Goal: Download file/media

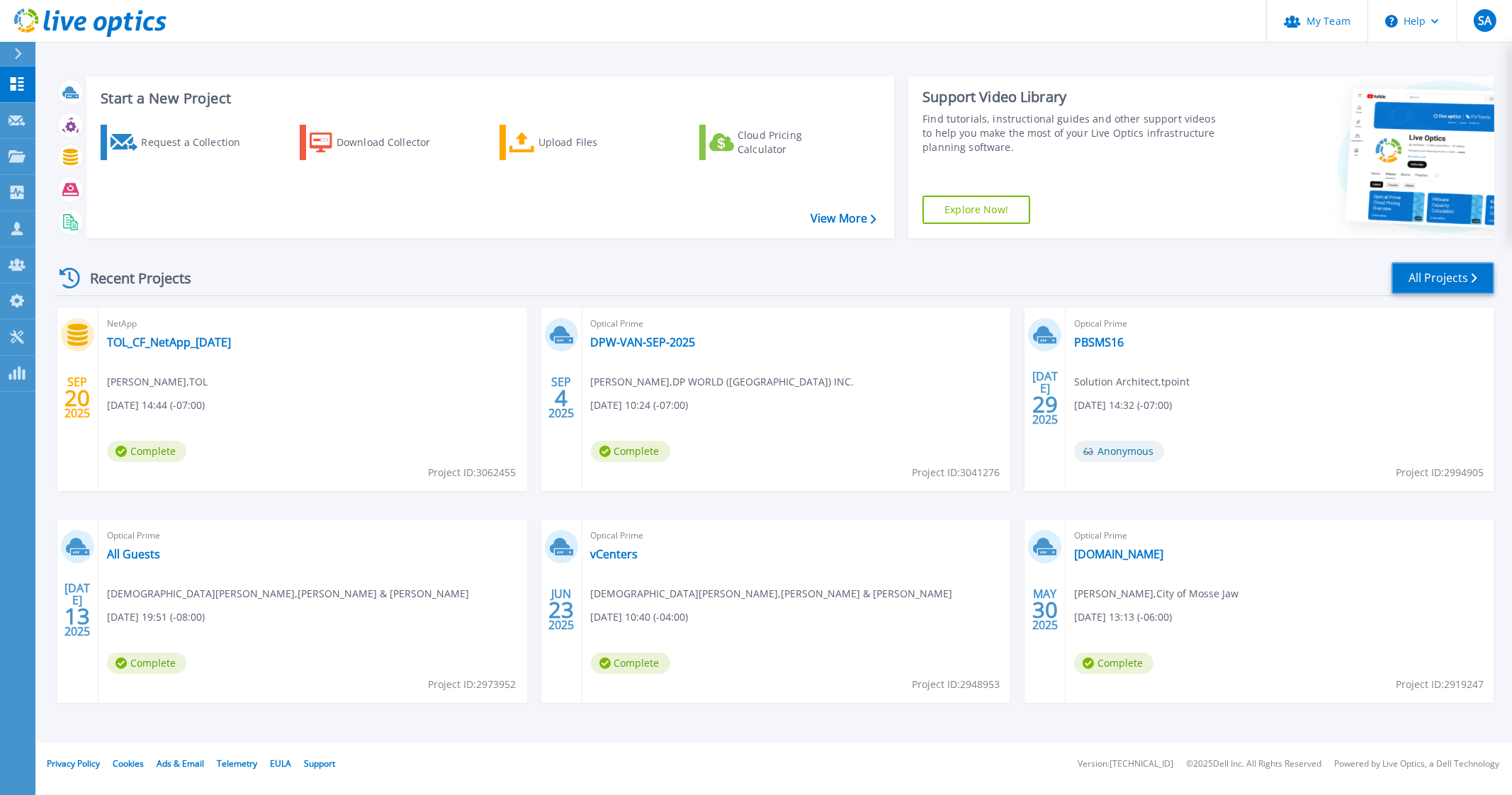
click at [1405, 292] on link "All Projects" at bounding box center [1443, 278] width 103 height 32
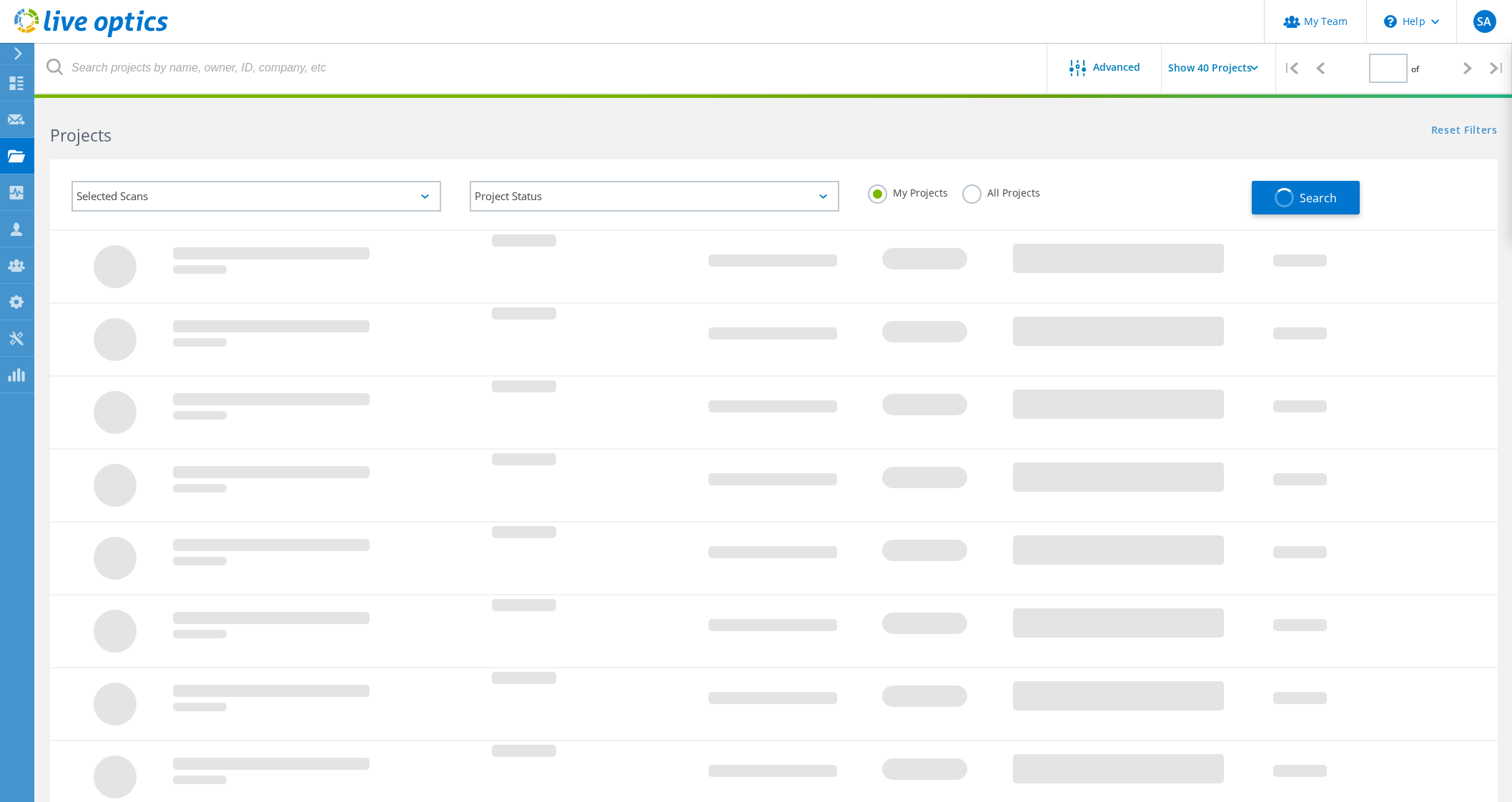
type input "1"
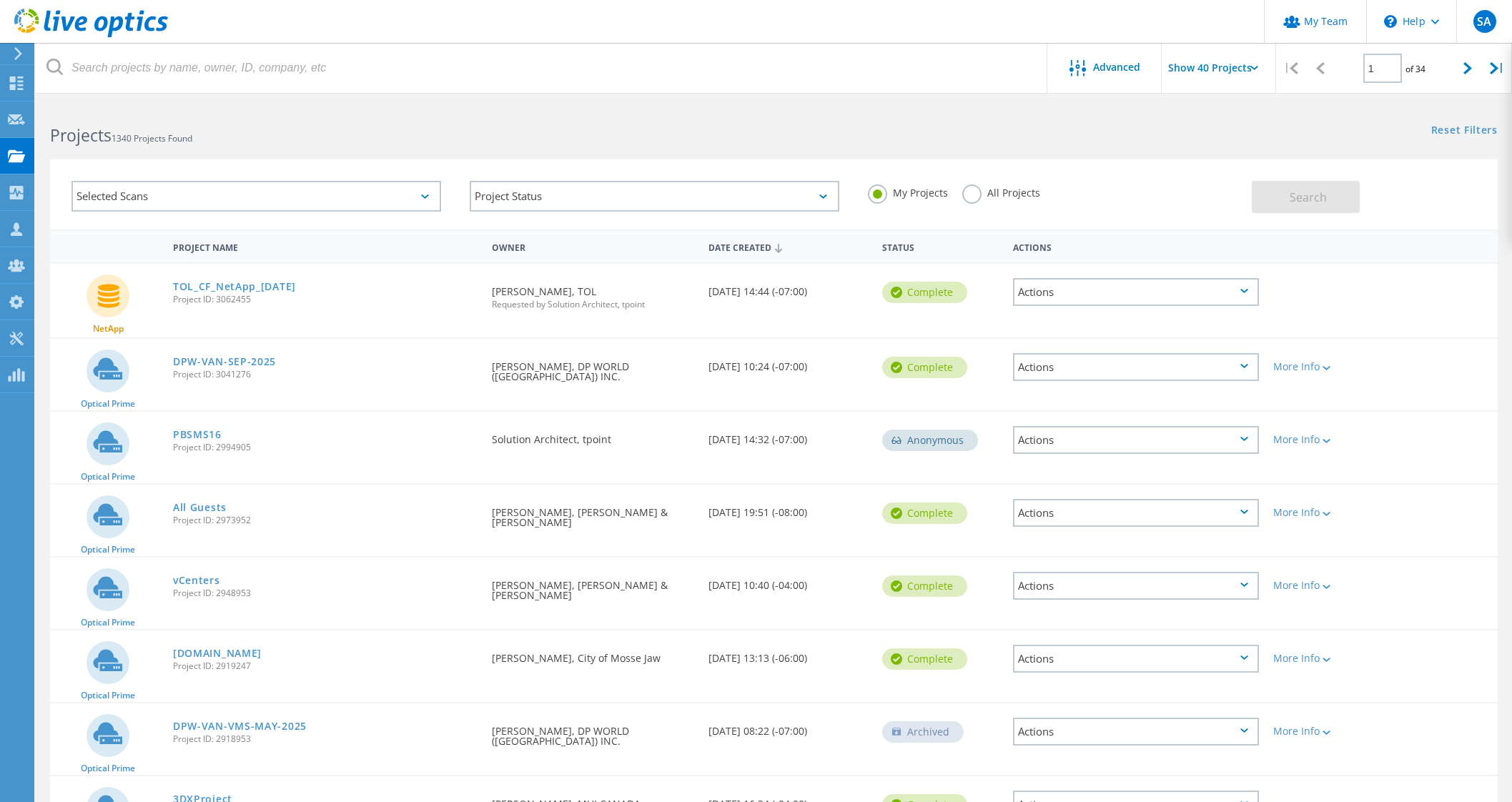
click at [971, 195] on label "All Projects" at bounding box center [1000, 191] width 78 height 14
click at [0, 0] on input "All Projects" at bounding box center [0, 0] width 0 height 0
click at [1317, 191] on span "Search" at bounding box center [1308, 198] width 37 height 16
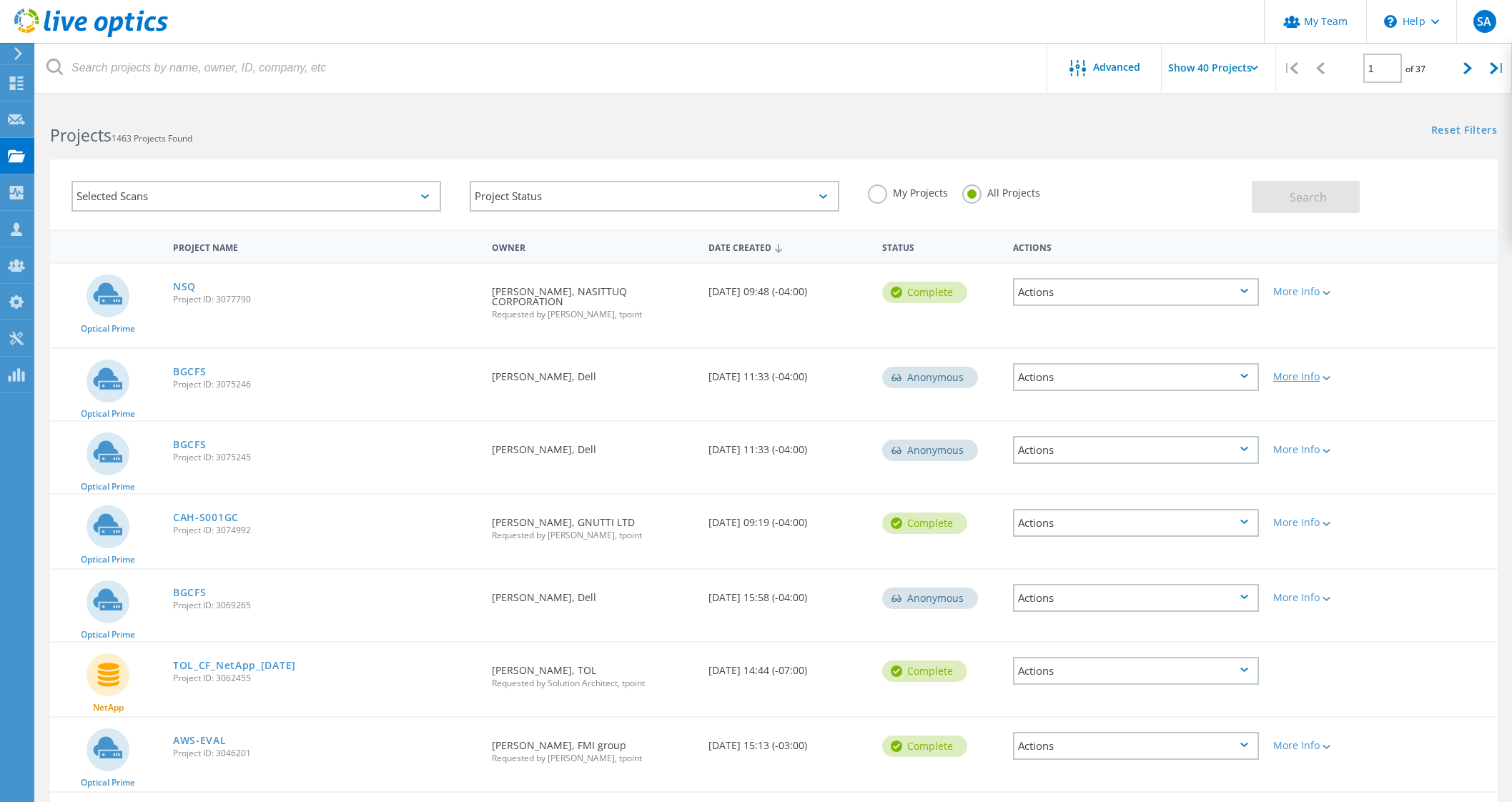
click at [1329, 371] on lo-svg-helper at bounding box center [1325, 377] width 11 height 12
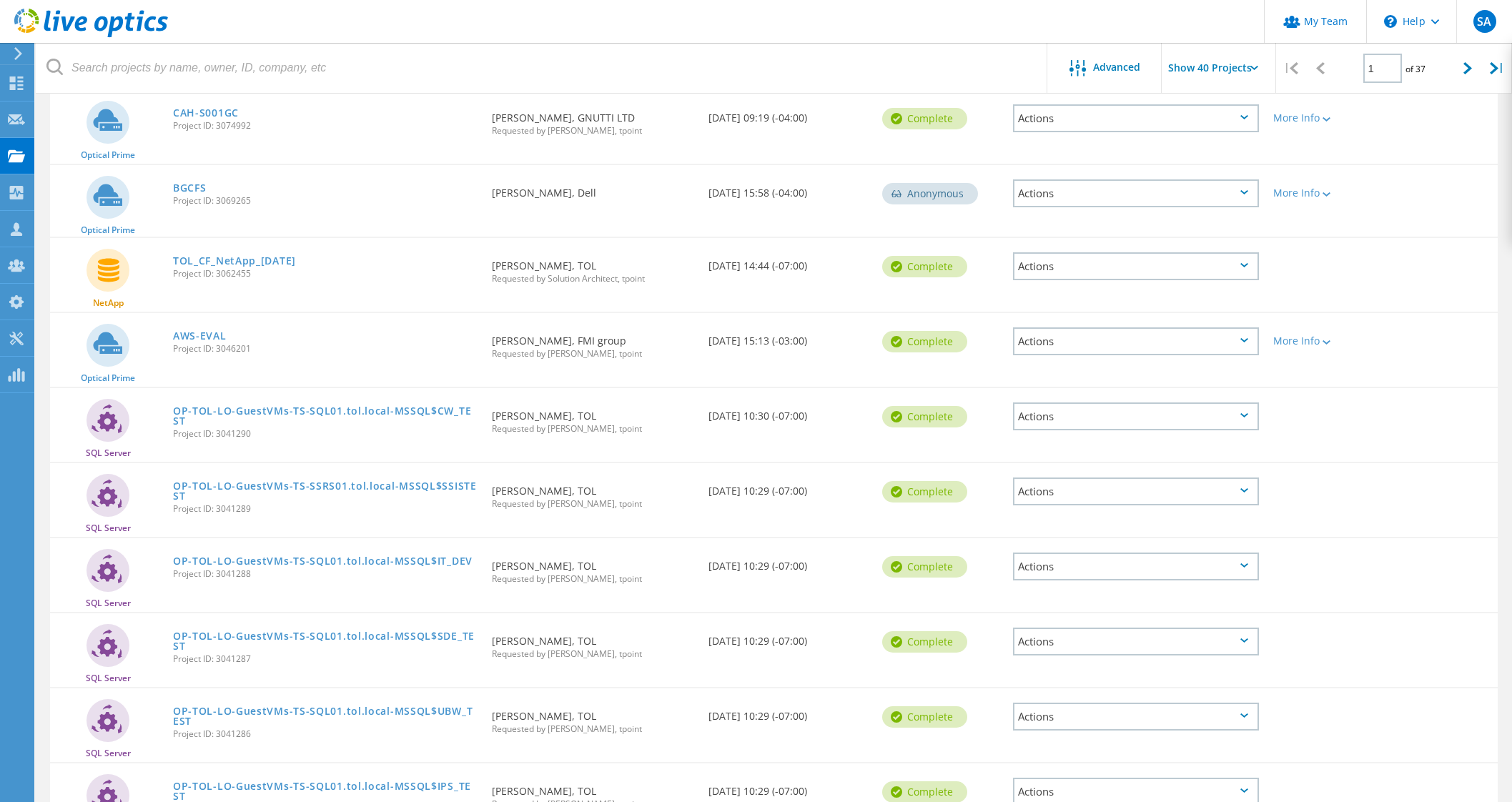
scroll to position [657, 0]
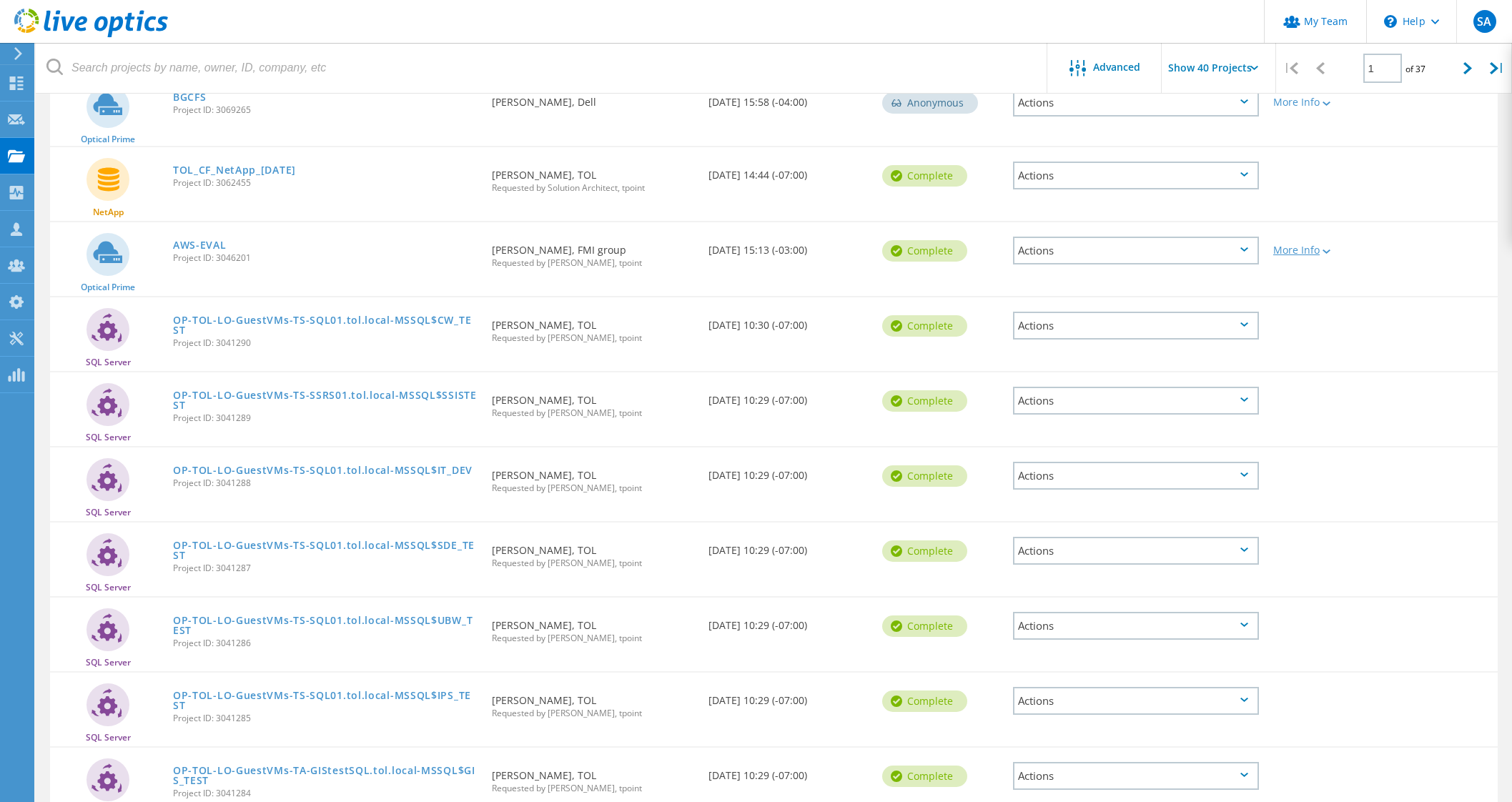
click at [1310, 245] on div "More Info" at bounding box center [1324, 250] width 102 height 10
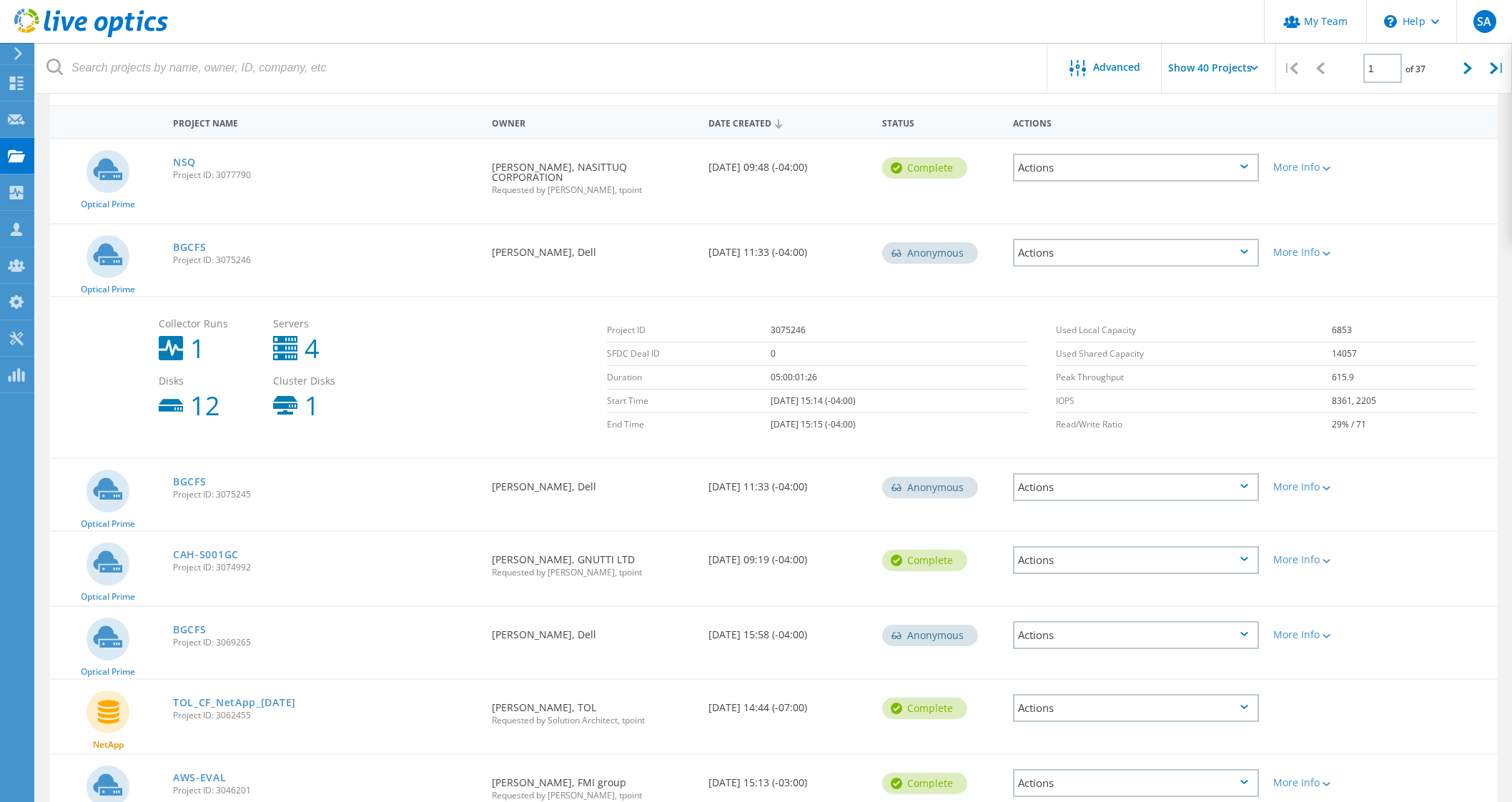
scroll to position [108, 0]
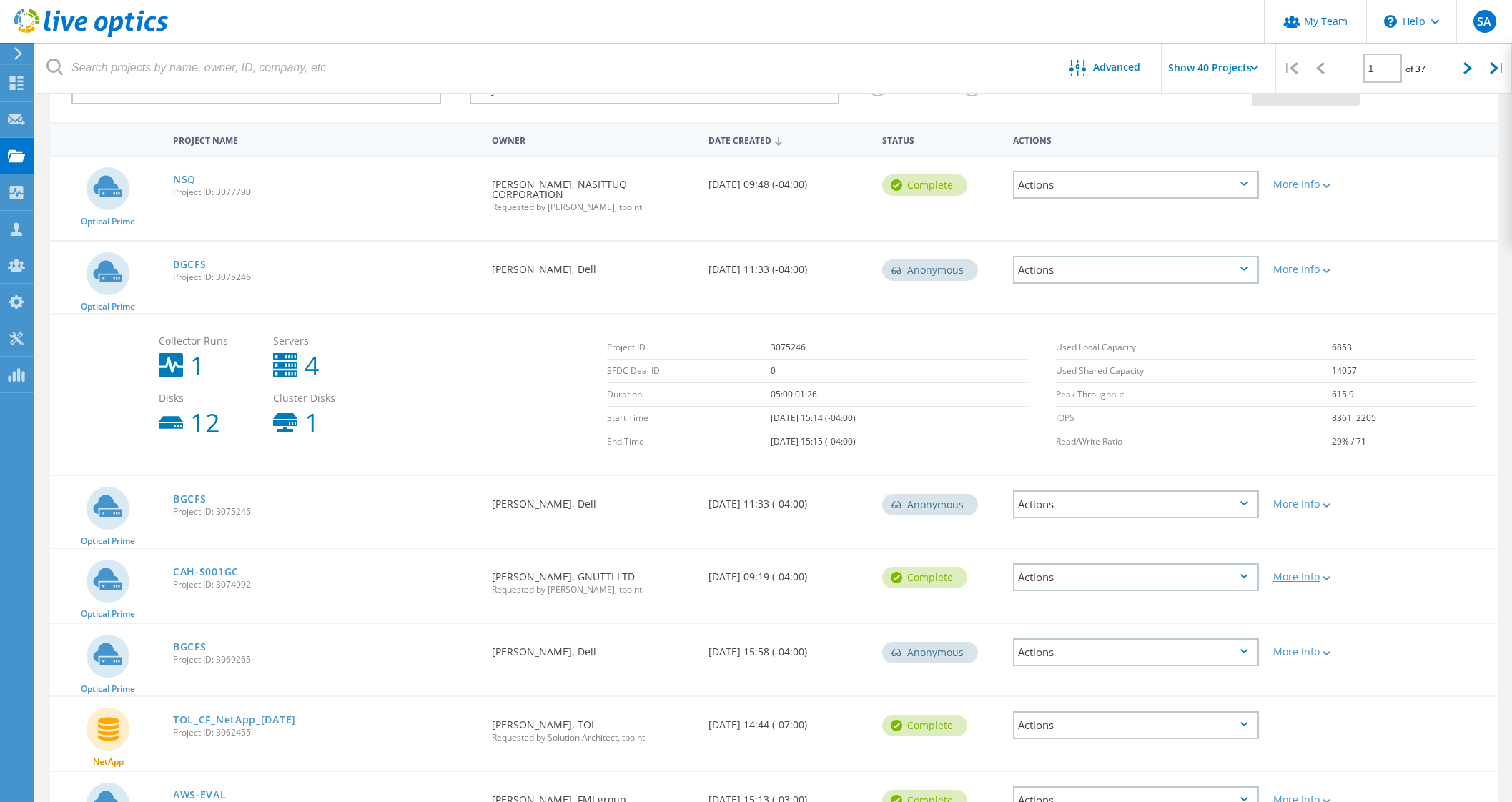
click at [1300, 572] on div "More Info" at bounding box center [1324, 577] width 102 height 10
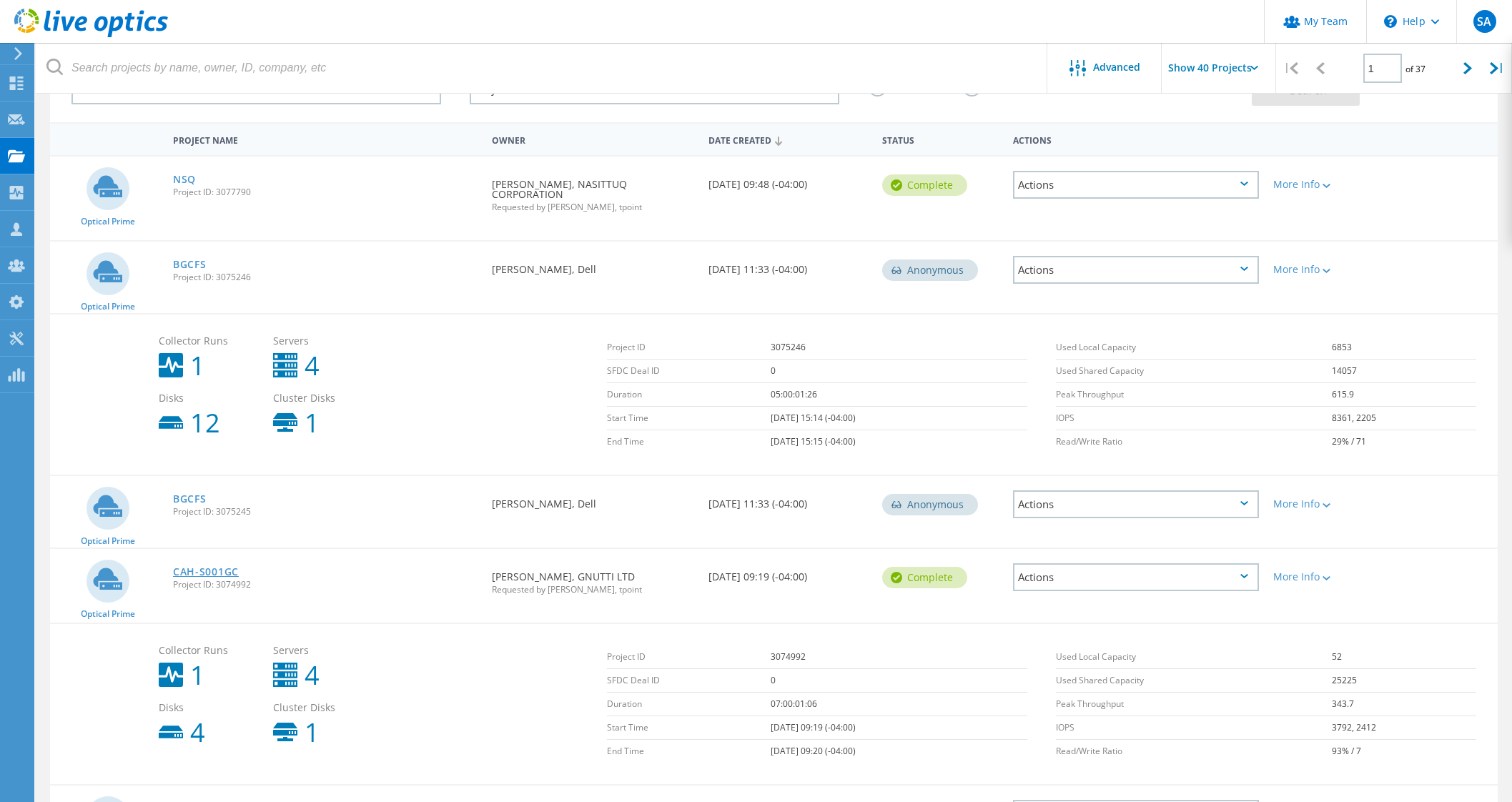
click at [207, 567] on link "CAH-S001GC" at bounding box center [206, 572] width 66 height 10
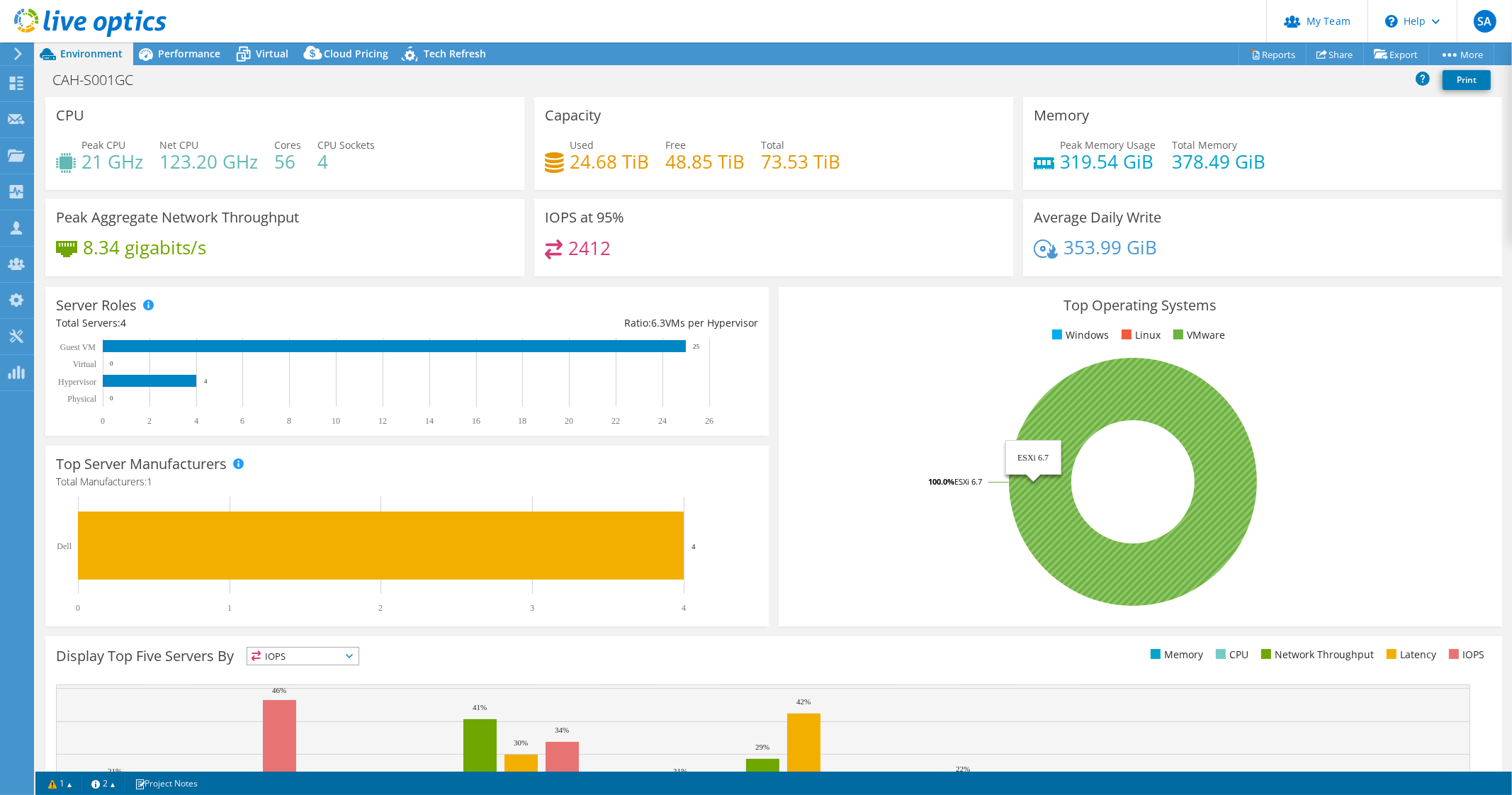
select select "USD"
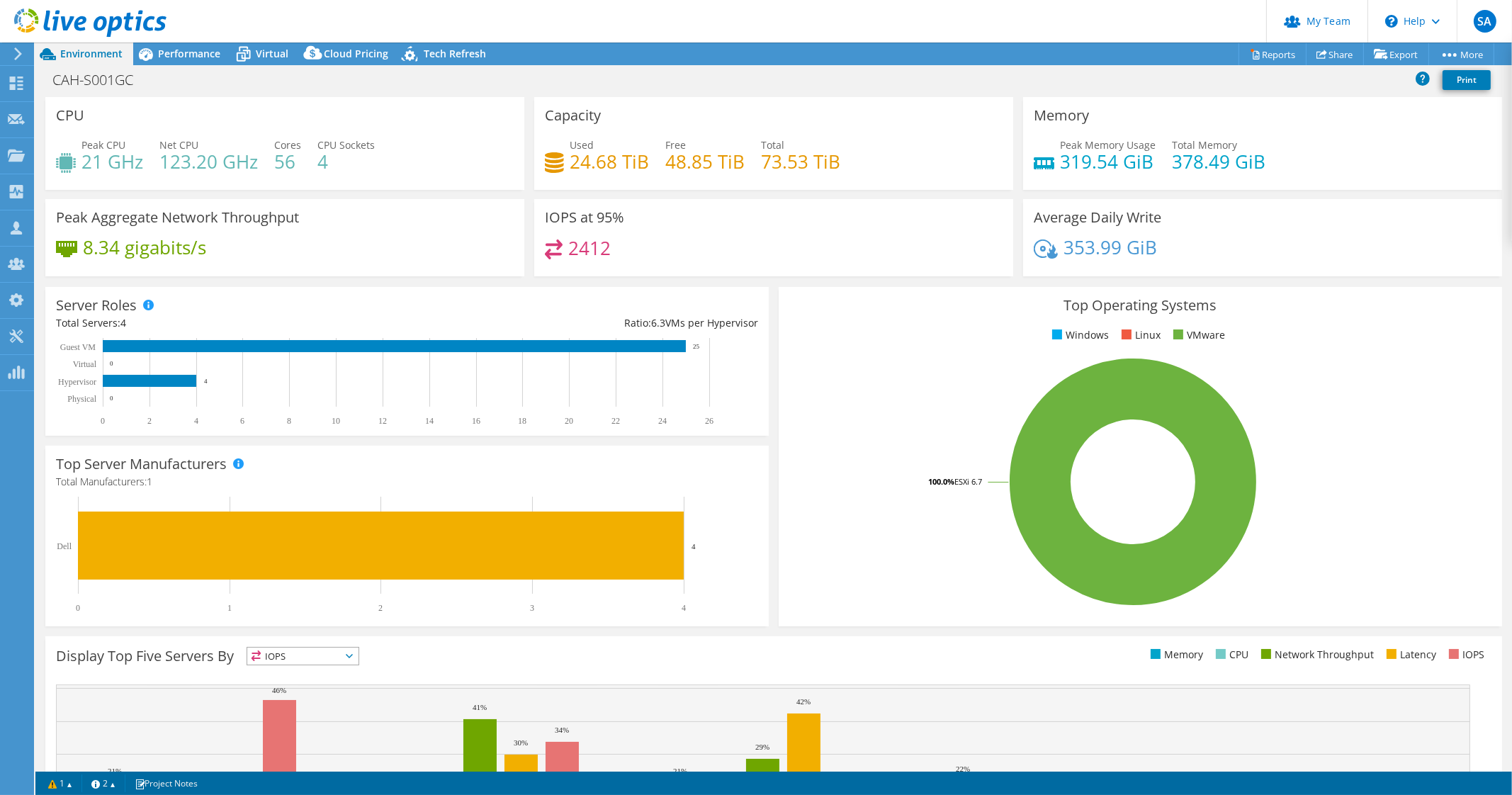
click at [169, 40] on header "SA Partner Team Admin Solution Architect SA@tpoint.ca tpoint My Profile Log Out…" at bounding box center [756, 21] width 1512 height 42
click at [174, 50] on span "Performance" at bounding box center [189, 53] width 63 height 14
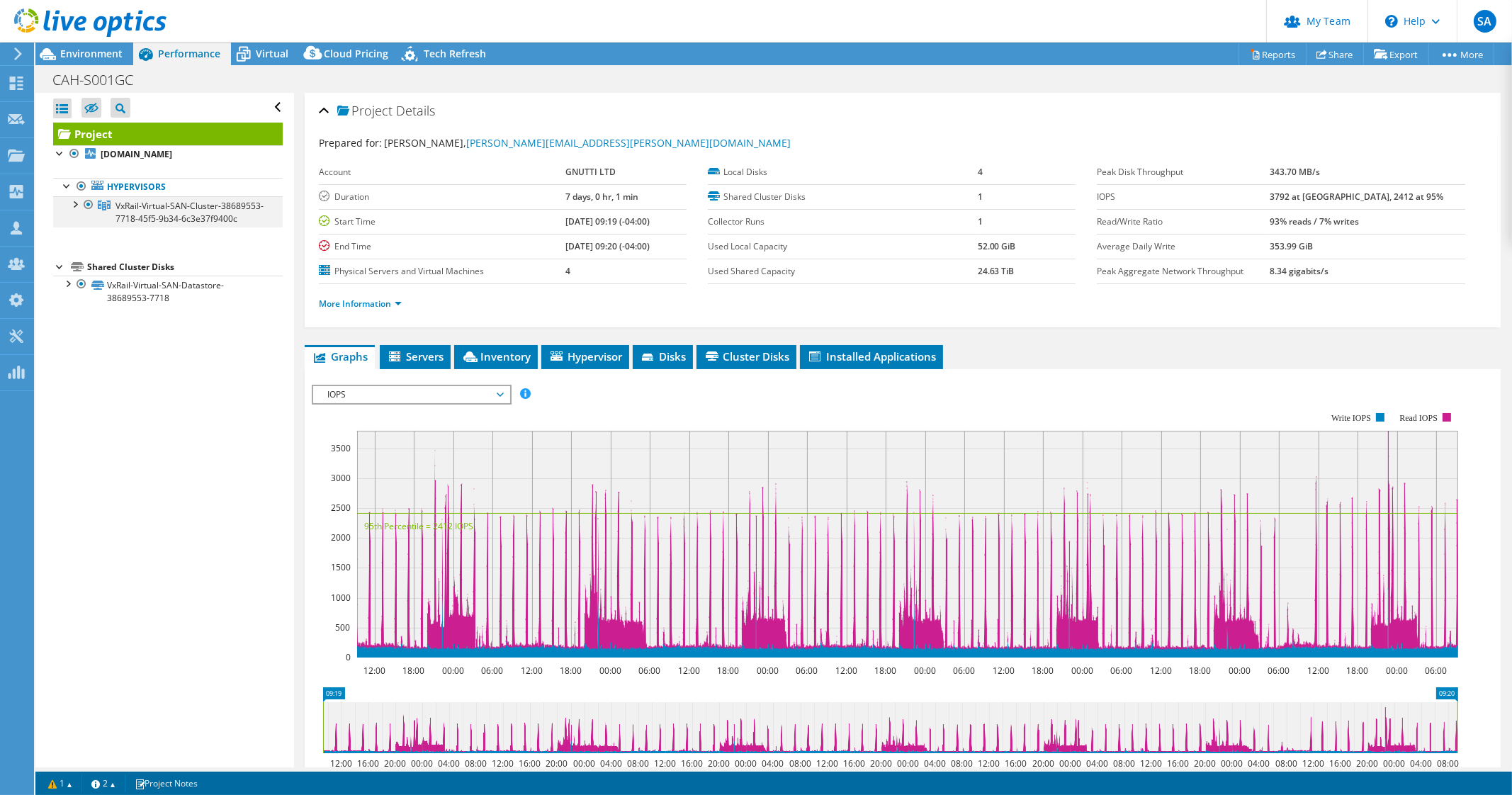
click at [74, 202] on div at bounding box center [74, 203] width 14 height 14
click at [1262, 58] on link "Reports" at bounding box center [1273, 54] width 68 height 22
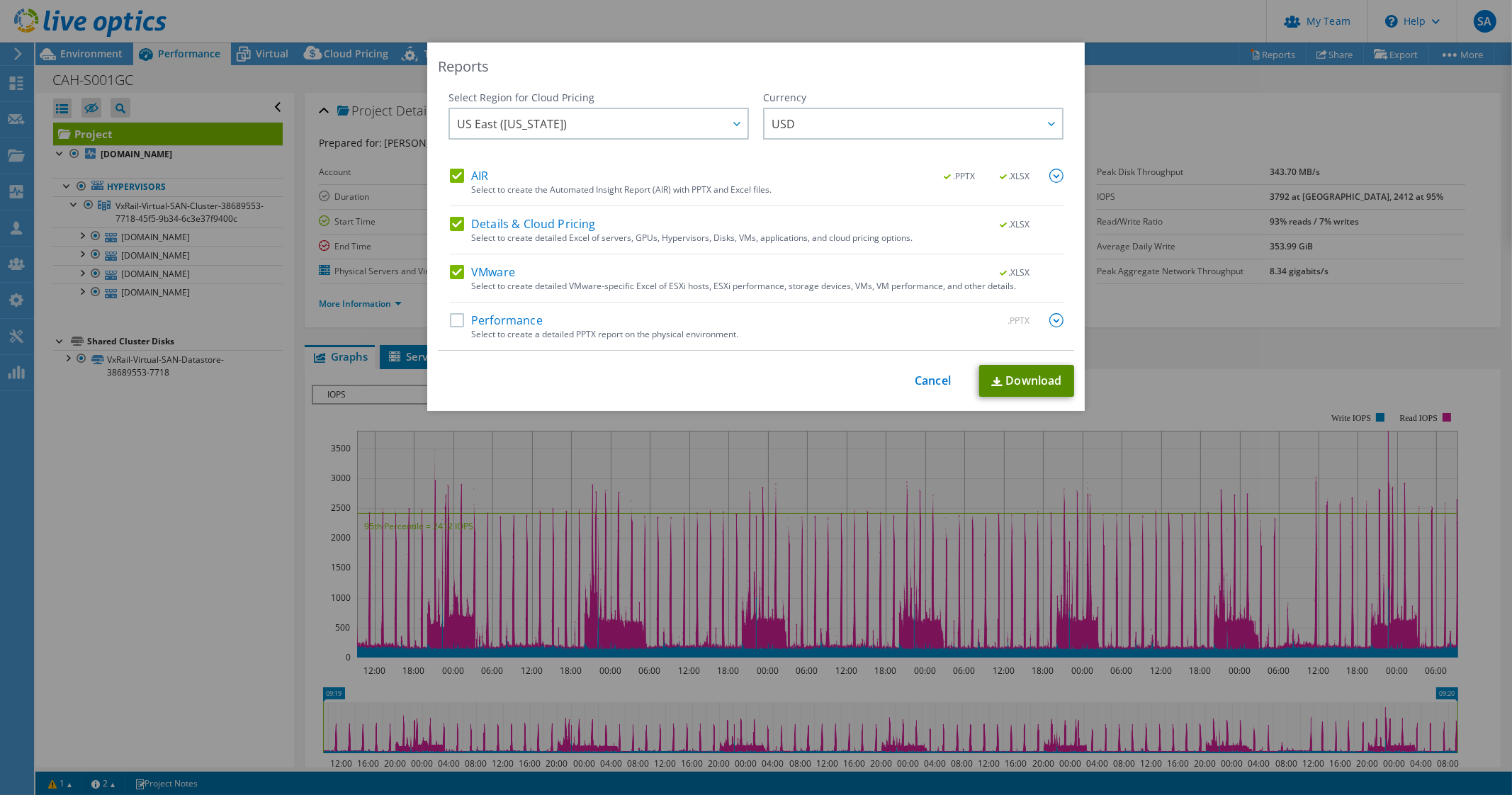
click at [1018, 373] on link "Download" at bounding box center [1027, 381] width 95 height 32
click at [929, 392] on div "This process may take a while, please wait... Cancel Download" at bounding box center [756, 381] width 636 height 32
click at [715, 115] on span "US East (Virginia)" at bounding box center [602, 123] width 290 height 29
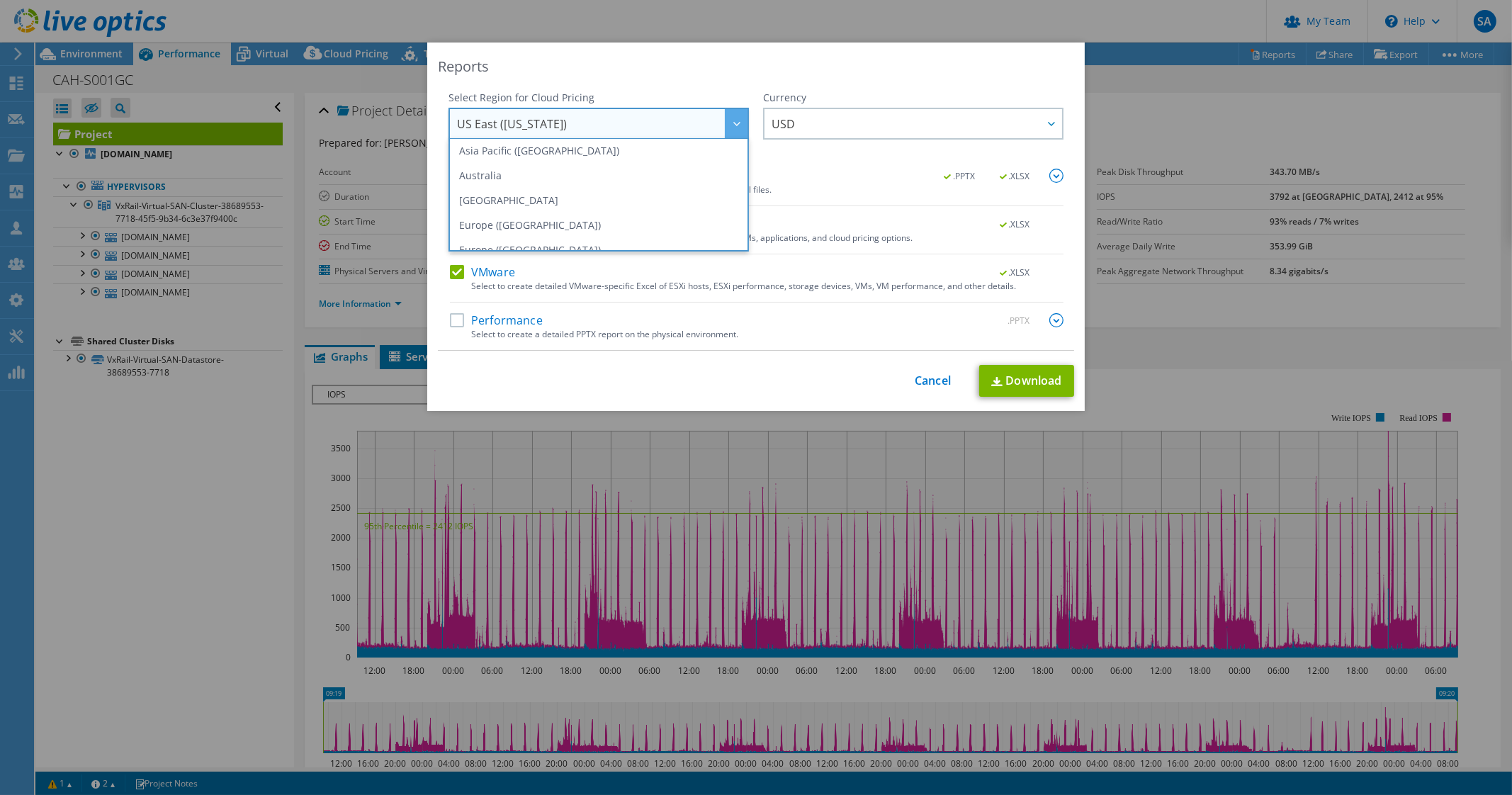
scroll to position [106, 0]
click at [710, 195] on li "Canada" at bounding box center [599, 197] width 293 height 24
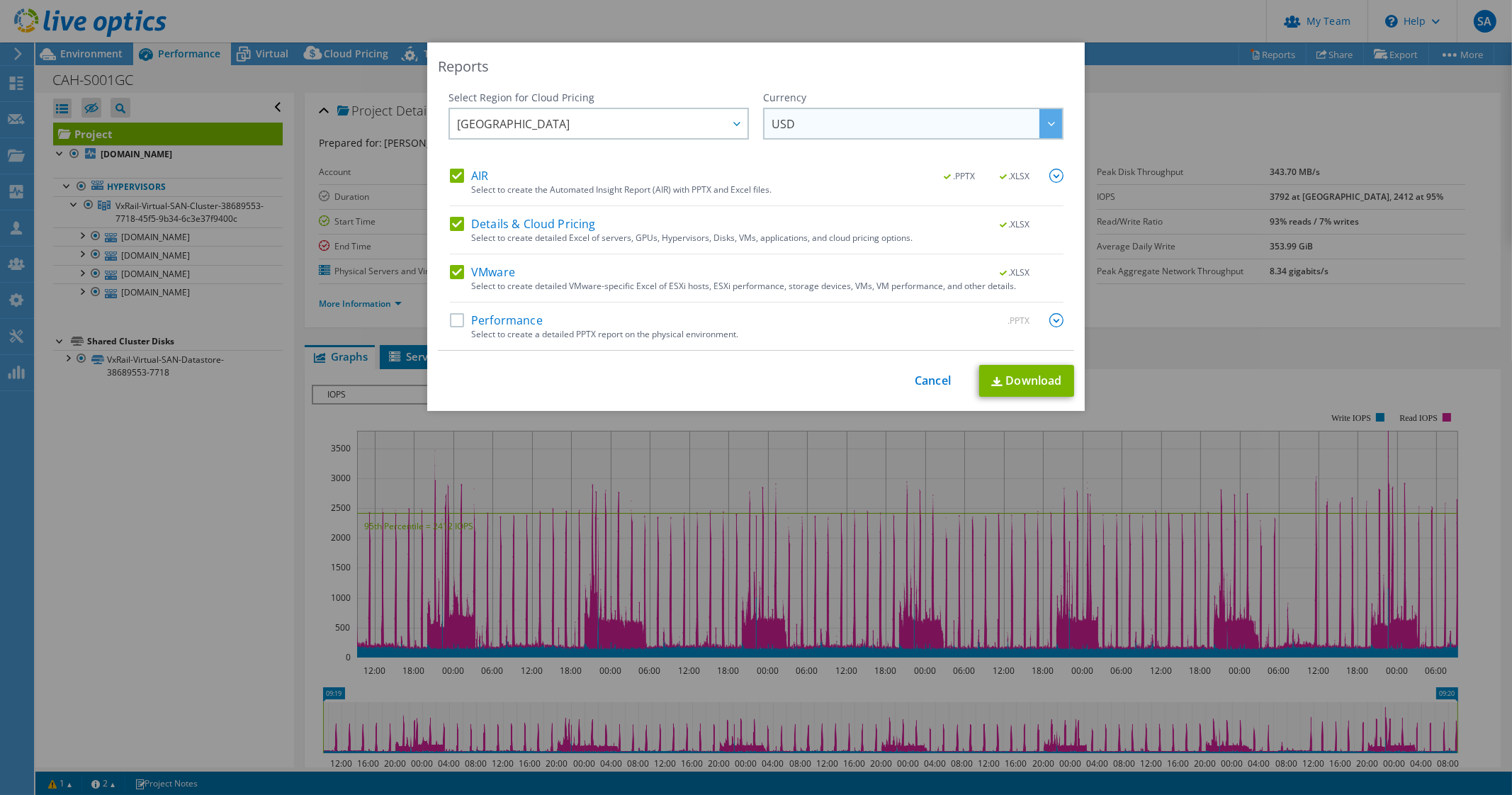
click at [921, 109] on span "USD" at bounding box center [916, 123] width 290 height 29
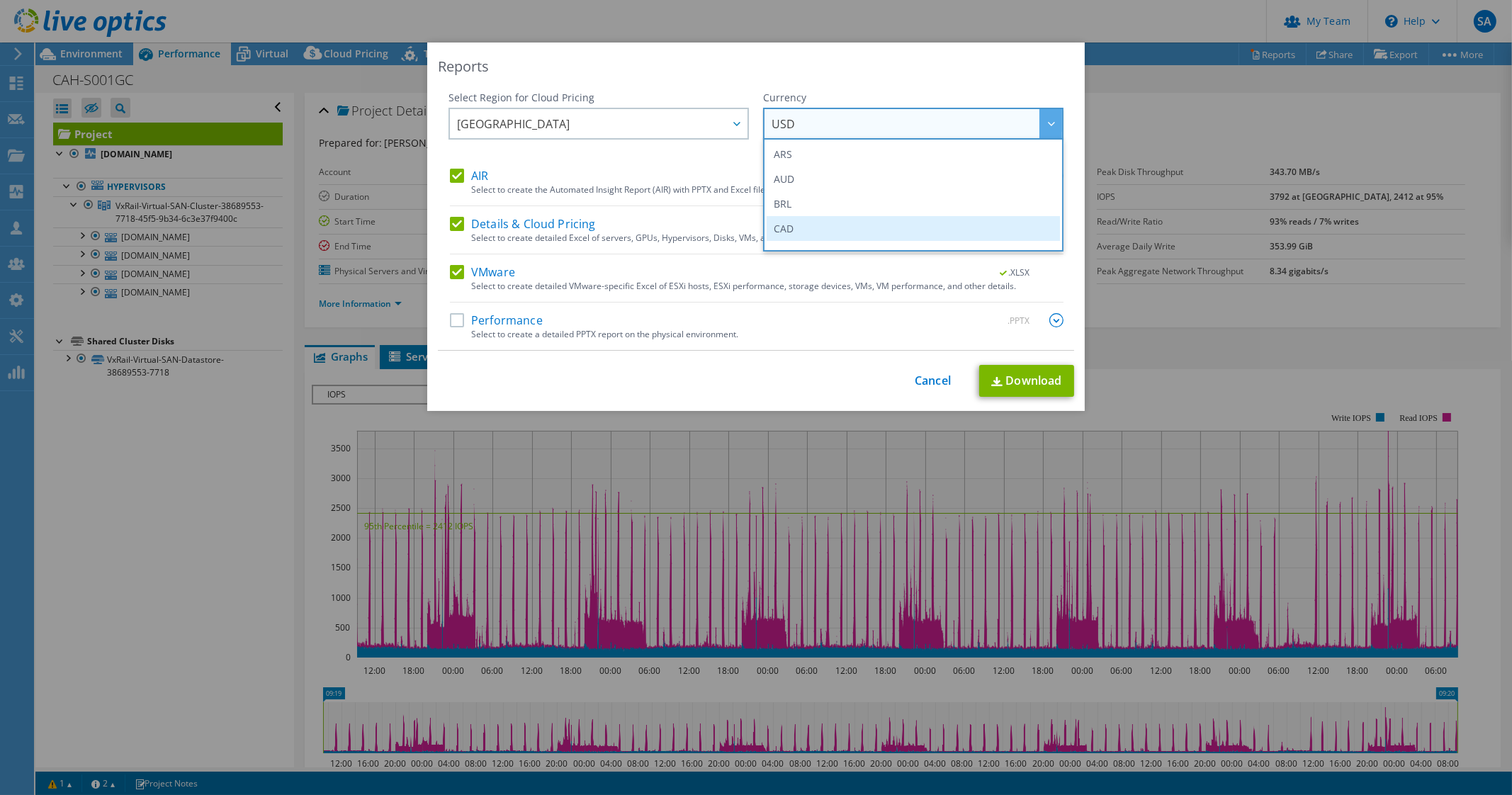
click at [876, 225] on li "CAD" at bounding box center [913, 228] width 293 height 24
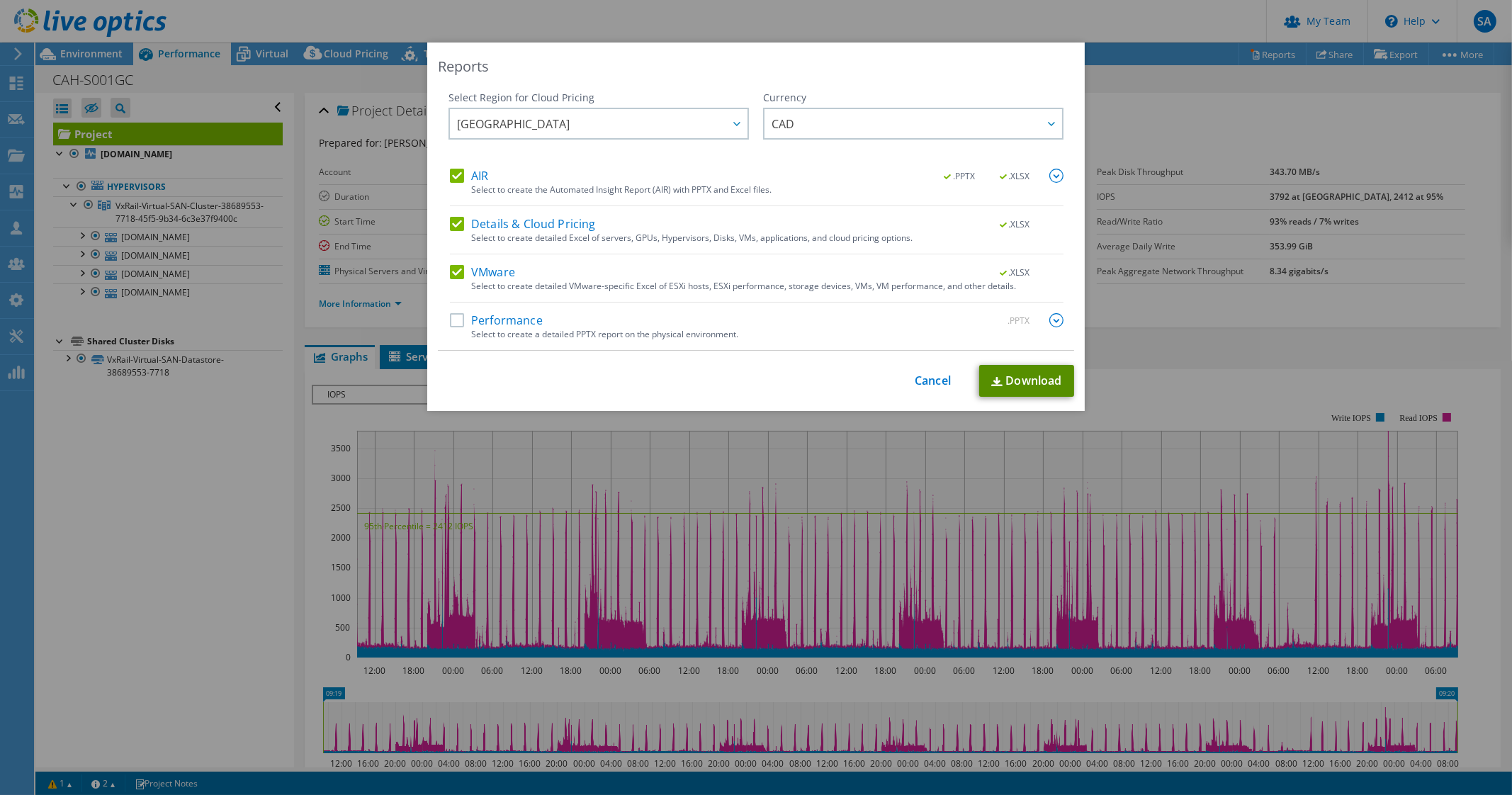
click at [1003, 388] on link "Download" at bounding box center [1027, 381] width 95 height 32
